Goal: Transaction & Acquisition: Obtain resource

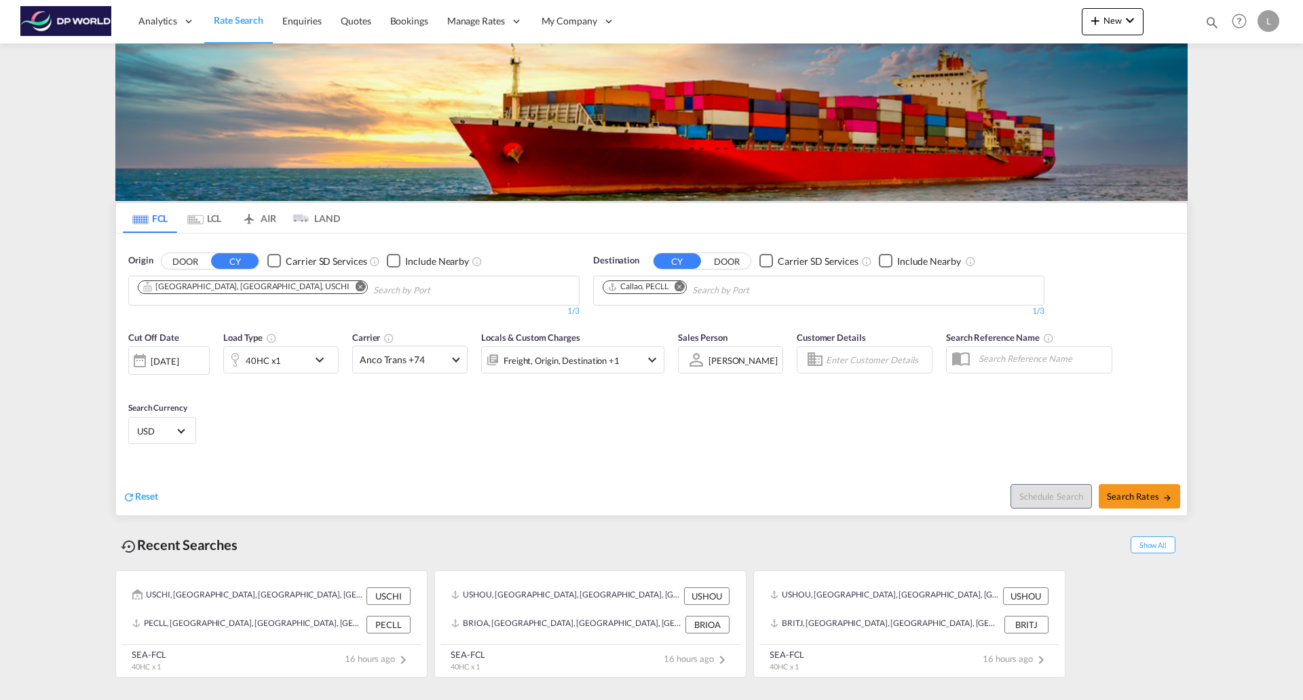
click at [356, 290] on md-icon "Remove" at bounding box center [361, 286] width 10 height 10
click at [681, 289] on md-icon "Remove" at bounding box center [680, 286] width 10 height 10
click at [287, 291] on body "Analytics Reports Dashboard Rate Search Enquiries Quotes Bookings" at bounding box center [651, 350] width 1303 height 700
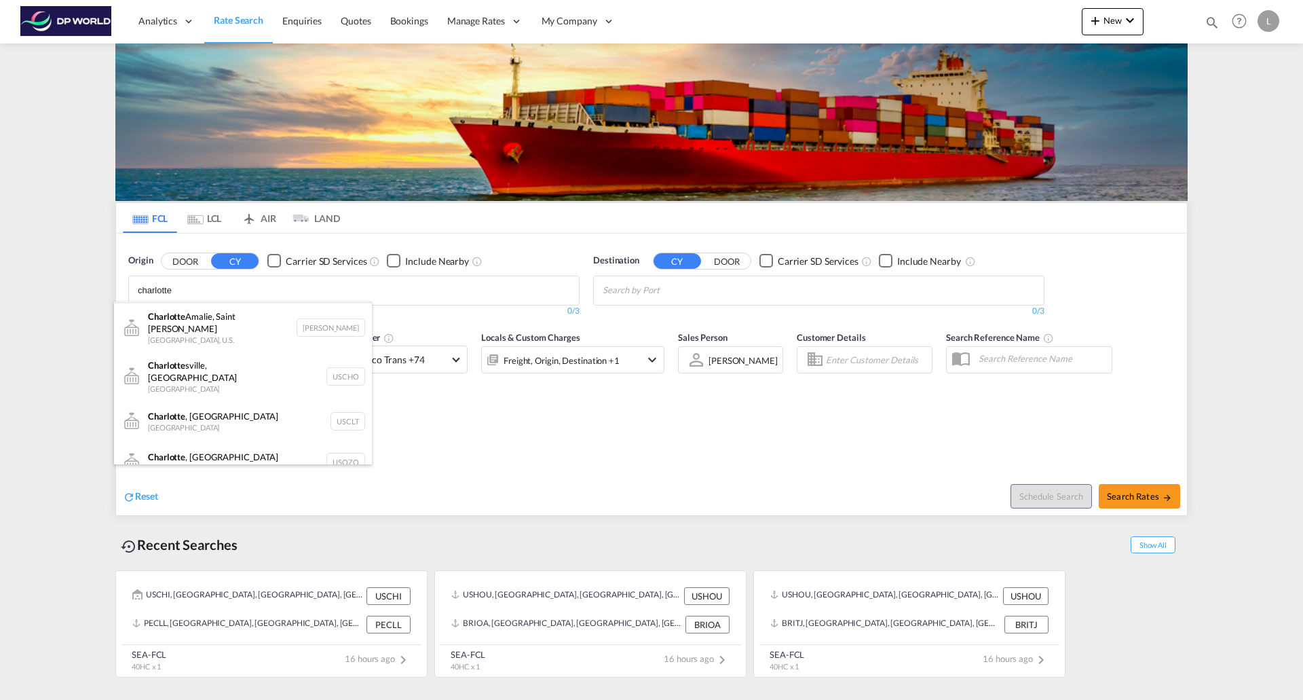
scroll to position [81, 0]
type input "charlotte"
click at [197, 400] on div "[GEOGRAPHIC_DATA] , [GEOGRAPHIC_DATA] United States USCLT" at bounding box center [243, 418] width 258 height 41
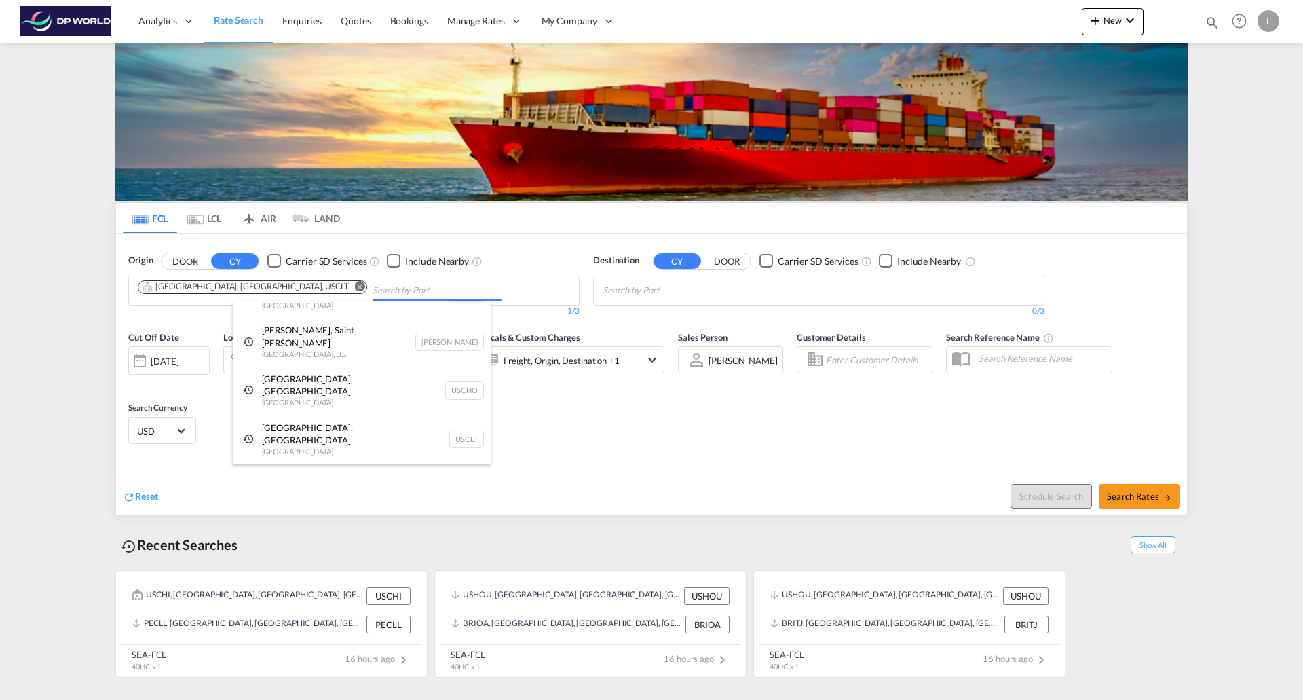
scroll to position [57, 0]
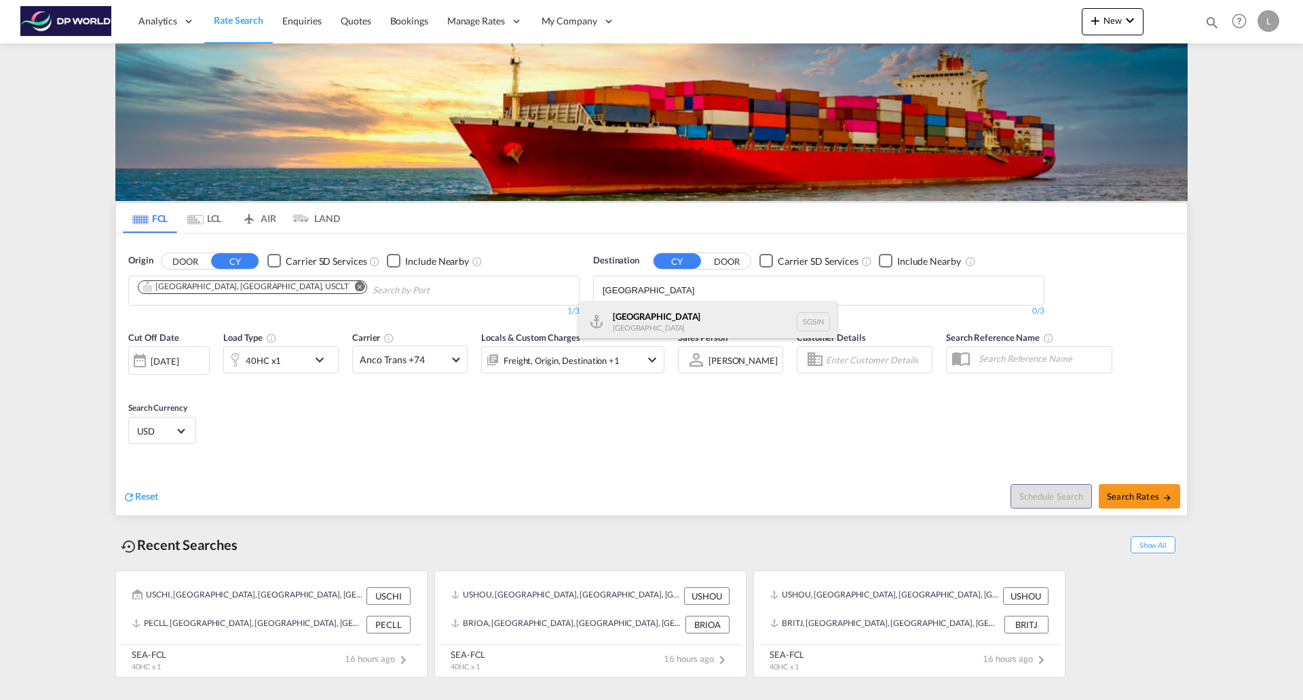
type input "[GEOGRAPHIC_DATA]"
click at [626, 317] on div "Singapore [GEOGRAPHIC_DATA] [GEOGRAPHIC_DATA]" at bounding box center [708, 321] width 258 height 41
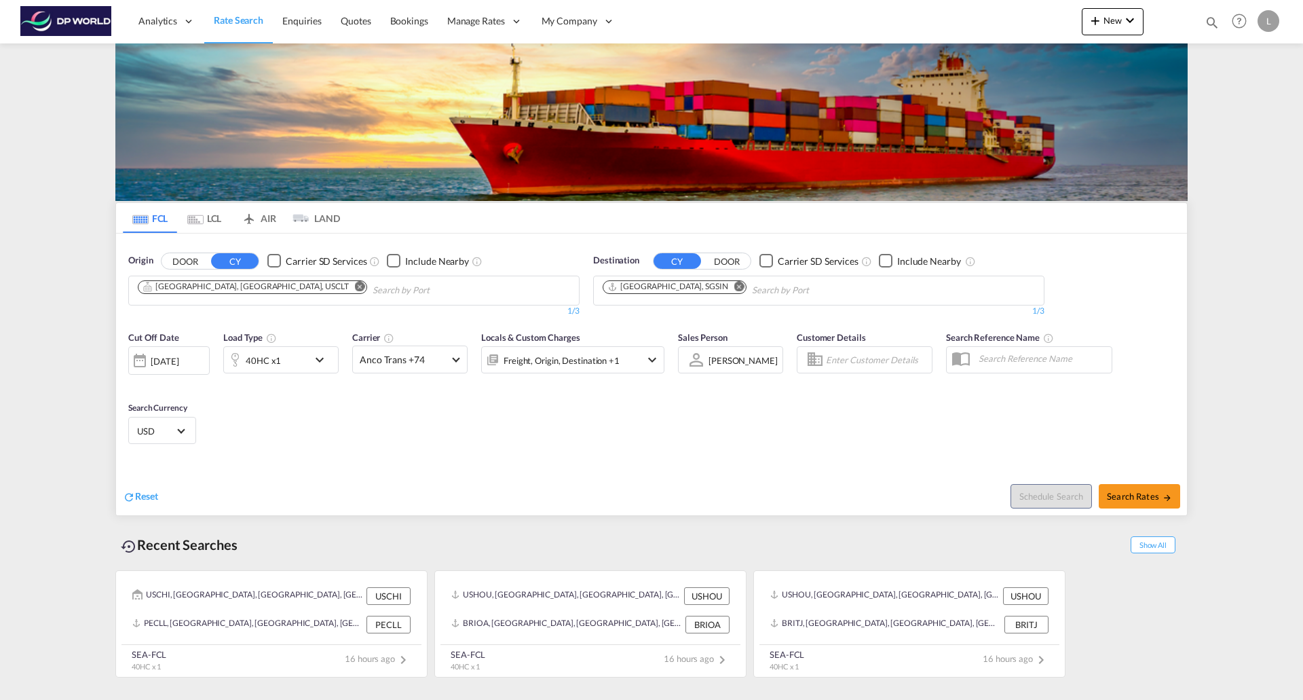
click at [317, 360] on md-icon "icon-chevron-down" at bounding box center [323, 360] width 23 height 16
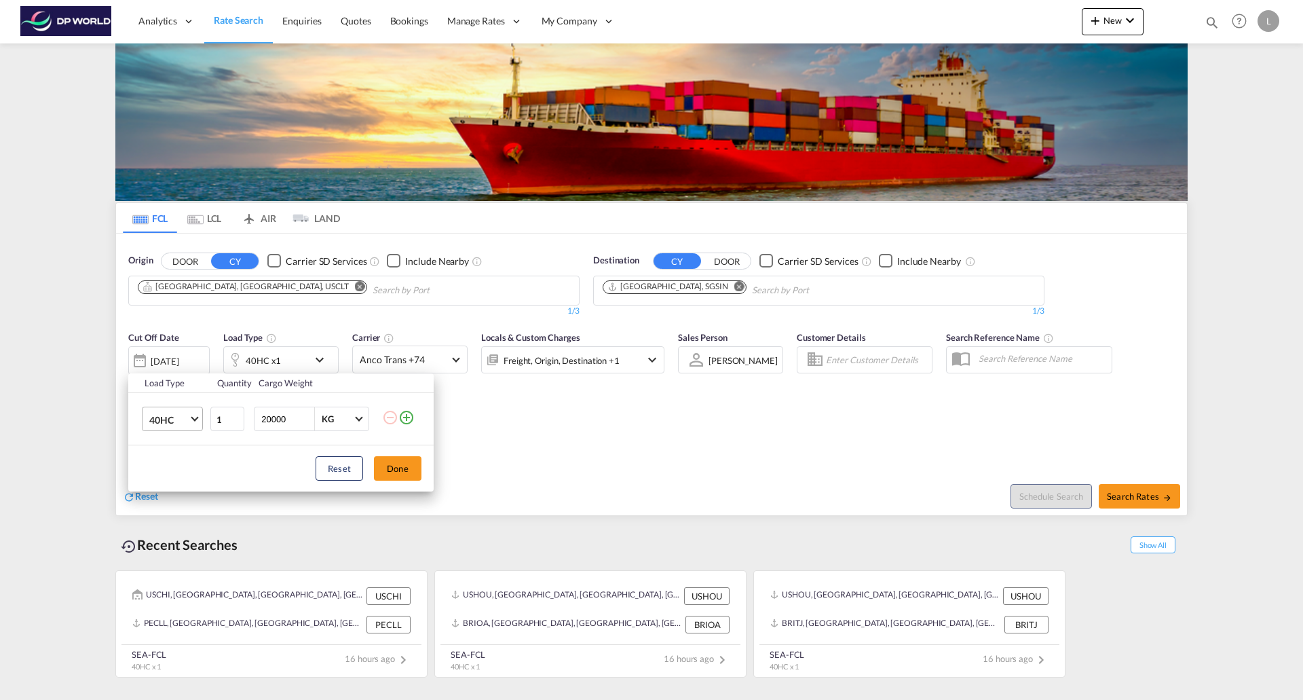
click at [191, 421] on md-select-value "40HC" at bounding box center [175, 418] width 54 height 23
click at [172, 358] on div "20GP" at bounding box center [161, 354] width 24 height 14
click at [411, 462] on button "Done" at bounding box center [398, 468] width 48 height 24
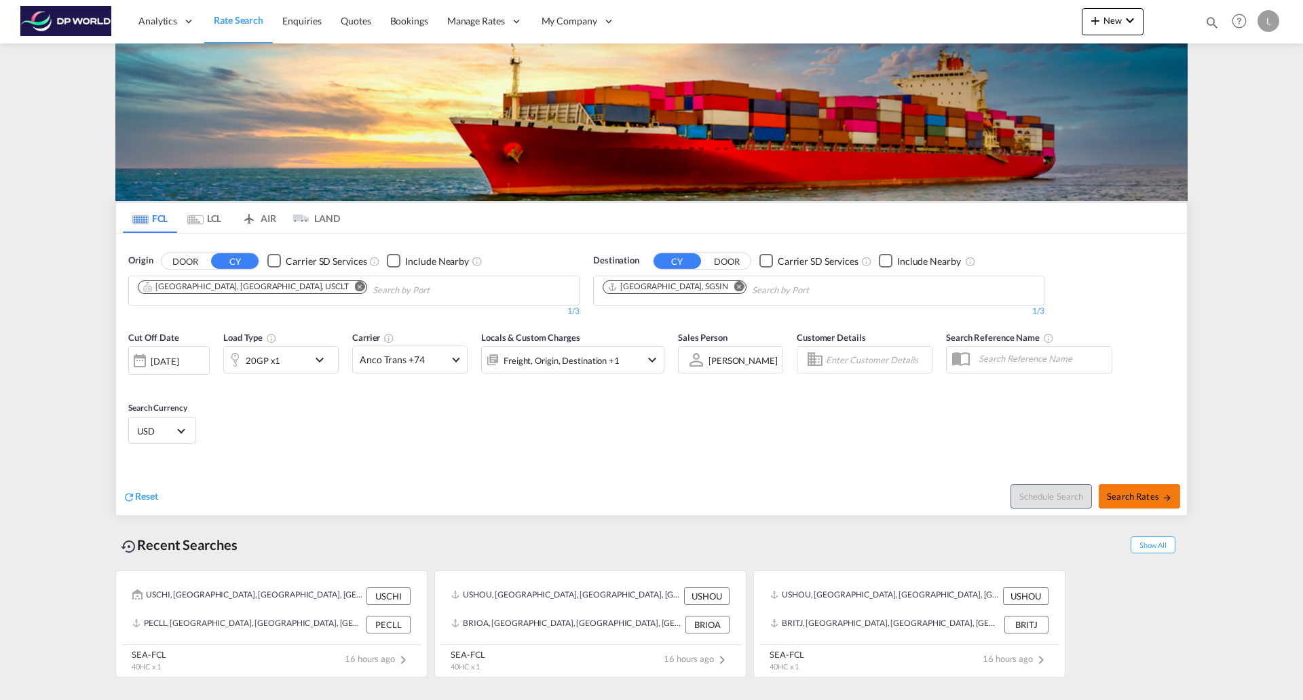
click at [1137, 497] on span "Search Rates" at bounding box center [1139, 496] width 65 height 11
type input "USCLT to SGSIN / [DATE]"
